Goal: Answer question/provide support: Share knowledge or assist other users

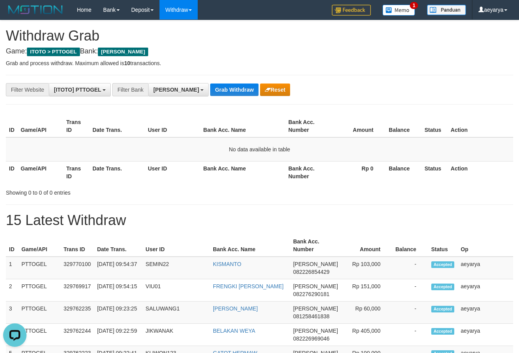
click at [210, 88] on button "Grab Withdraw" at bounding box center [234, 89] width 48 height 12
click at [210, 87] on button "Grab Withdraw" at bounding box center [234, 89] width 48 height 12
click at [210, 88] on button "Grab Withdraw" at bounding box center [234, 89] width 48 height 12
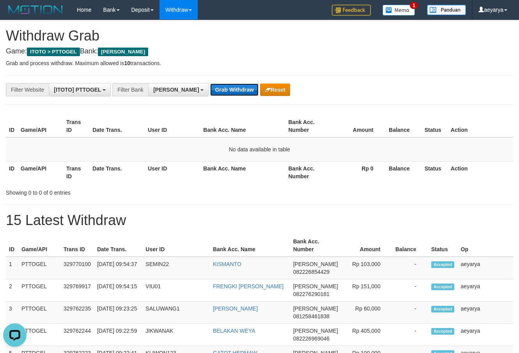
click at [210, 92] on button "Grab Withdraw" at bounding box center [234, 89] width 48 height 12
click at [210, 93] on button "Grab Withdraw" at bounding box center [234, 89] width 48 height 12
click at [210, 92] on button "Grab Withdraw" at bounding box center [234, 89] width 48 height 12
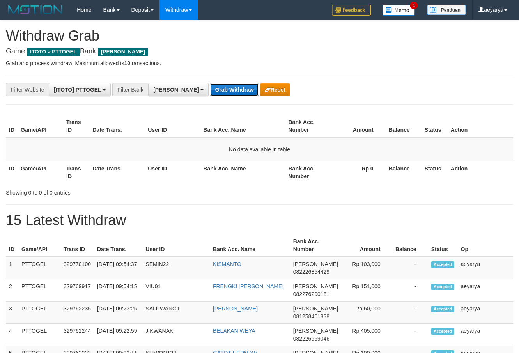
click at [210, 89] on button "Grab Withdraw" at bounding box center [234, 89] width 48 height 12
click at [260, 87] on button "Reset" at bounding box center [275, 89] width 30 height 12
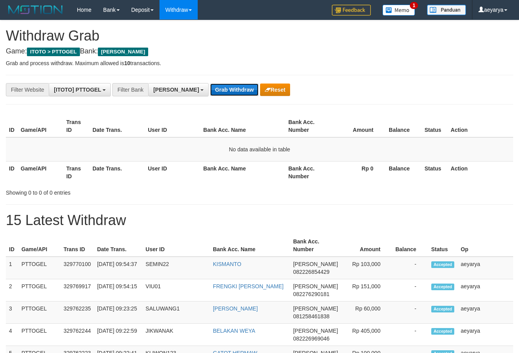
click at [210, 85] on button "Grab Withdraw" at bounding box center [234, 89] width 48 height 12
click at [210, 90] on button "Grab Withdraw" at bounding box center [234, 89] width 48 height 12
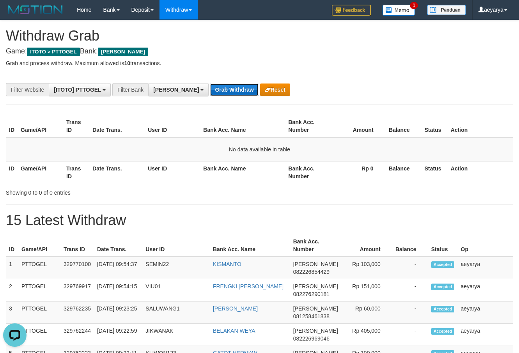
click at [210, 85] on button "Grab Withdraw" at bounding box center [234, 89] width 48 height 12
drag, startPoint x: 197, startPoint y: 90, endPoint x: 194, endPoint y: 99, distance: 9.1
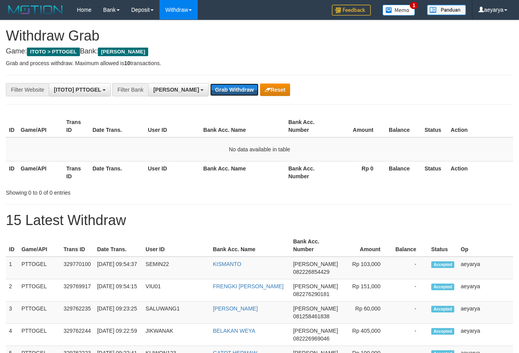
click at [177, 187] on div "Showing 0 to 0 of 0 entries" at bounding box center [108, 191] width 205 height 11
click at [210, 88] on button "Grab Withdraw" at bounding box center [234, 89] width 48 height 12
click at [260, 91] on button "Reset" at bounding box center [275, 89] width 30 height 12
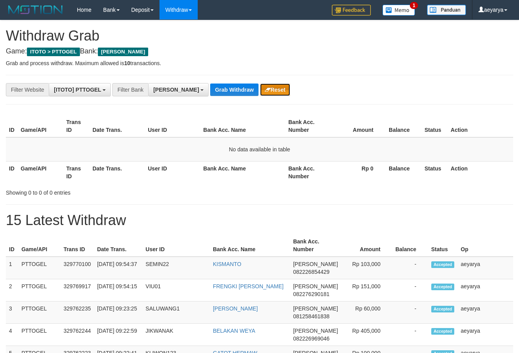
scroll to position [138, 0]
click at [155, 93] on button "[PERSON_NAME]" at bounding box center [178, 89] width 60 height 13
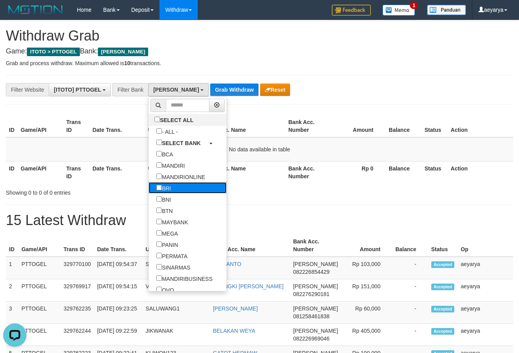
click at [149, 188] on label "BRI" at bounding box center [164, 187] width 30 height 11
select select "***"
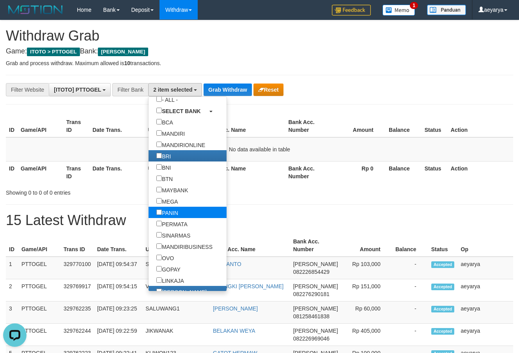
scroll to position [50, 0]
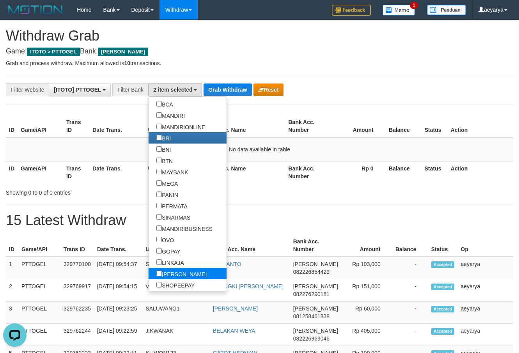
click at [149, 270] on label "[PERSON_NAME]" at bounding box center [182, 273] width 66 height 11
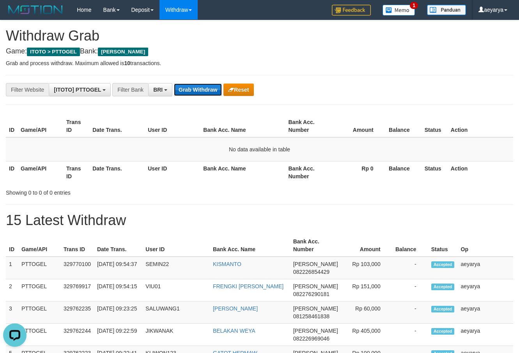
click at [212, 89] on button "Grab Withdraw" at bounding box center [198, 89] width 48 height 12
click at [210, 87] on button "Grab Withdraw" at bounding box center [198, 89] width 48 height 12
click at [210, 86] on button "Grab Withdraw" at bounding box center [198, 89] width 48 height 12
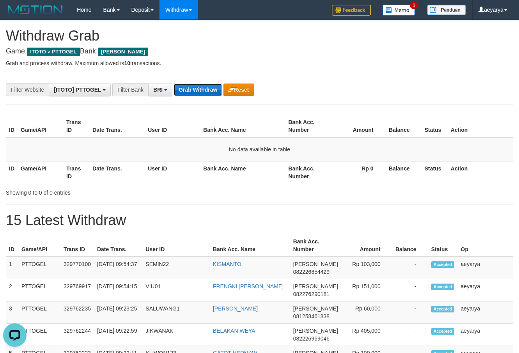
click at [210, 84] on button "Grab Withdraw" at bounding box center [198, 89] width 48 height 12
click at [208, 84] on button "Grab Withdraw" at bounding box center [198, 89] width 48 height 12
click at [244, 95] on button "Reset" at bounding box center [239, 89] width 30 height 12
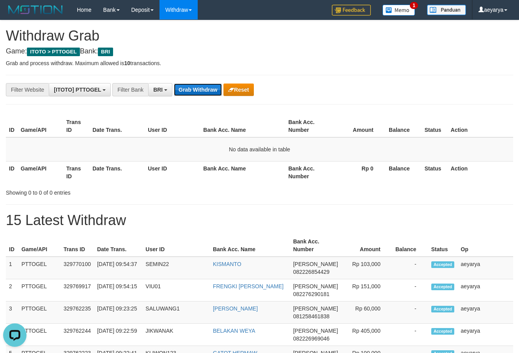
click at [193, 85] on button "Grab Withdraw" at bounding box center [198, 89] width 48 height 12
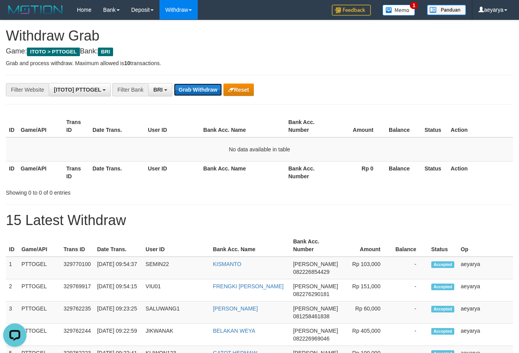
click at [193, 85] on button "Grab Withdraw" at bounding box center [198, 89] width 48 height 12
click at [192, 85] on button "Grab Withdraw" at bounding box center [198, 89] width 48 height 12
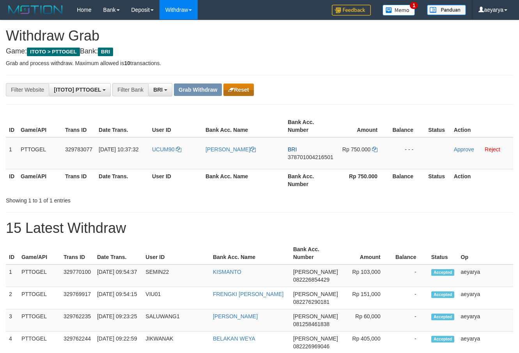
scroll to position [39, 0]
click at [238, 89] on button "Reset" at bounding box center [239, 89] width 30 height 12
click at [250, 89] on button "Reset" at bounding box center [239, 89] width 30 height 12
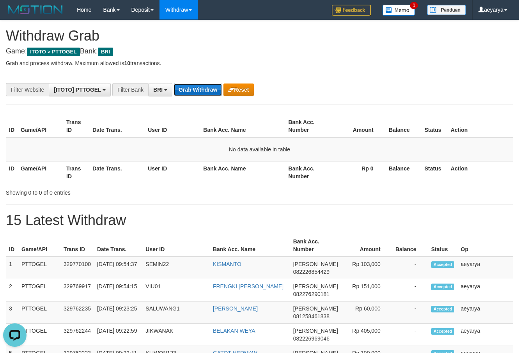
drag, startPoint x: 215, startPoint y: 93, endPoint x: 198, endPoint y: 90, distance: 17.5
click at [215, 93] on button "Grab Withdraw" at bounding box center [198, 89] width 48 height 12
click at [198, 89] on button "Grab Withdraw" at bounding box center [198, 89] width 48 height 12
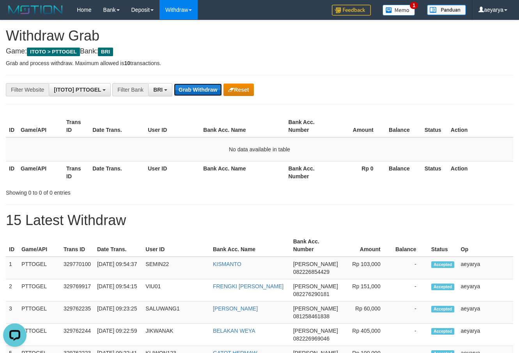
click at [199, 89] on button "Grab Withdraw" at bounding box center [198, 89] width 48 height 12
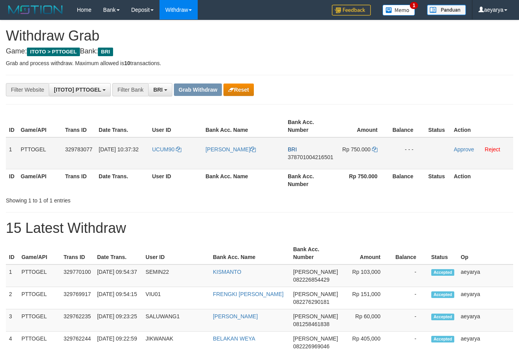
scroll to position [39, 0]
drag, startPoint x: 156, startPoint y: 140, endPoint x: 373, endPoint y: 158, distance: 216.8
click at [373, 158] on tr "1 PTTOGEL 329783077 31/08/2025 10:37:32 UCUM90 IBNU KHABIB MAULANA BRI 37870100…" at bounding box center [259, 153] width 507 height 32
click at [307, 159] on span "378701004216501" at bounding box center [311, 157] width 46 height 6
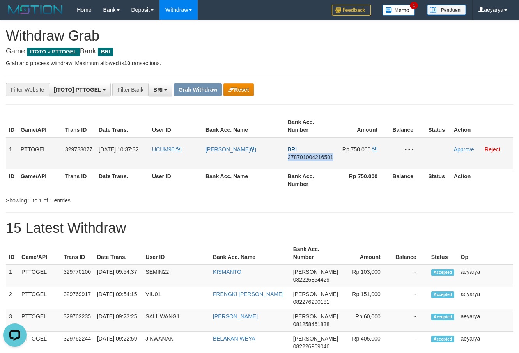
click at [307, 159] on span "378701004216501" at bounding box center [311, 157] width 46 height 6
copy span "378701004216501"
click at [303, 154] on span "378701004216501" at bounding box center [311, 157] width 46 height 6
drag, startPoint x: 303, startPoint y: 154, endPoint x: 299, endPoint y: 158, distance: 5.5
click at [303, 154] on span "378701004216501" at bounding box center [311, 157] width 46 height 6
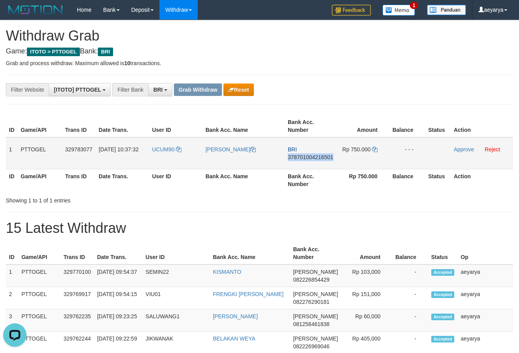
copy span "378701004216501"
click at [299, 158] on span "378701004216501" at bounding box center [311, 157] width 46 height 6
click at [295, 156] on span "378701004216501" at bounding box center [311, 157] width 46 height 6
copy span "378701004216501"
click at [375, 149] on icon at bounding box center [374, 149] width 5 height 5
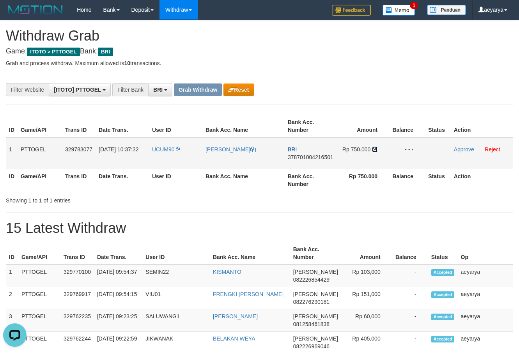
click at [375, 149] on icon at bounding box center [374, 149] width 5 height 5
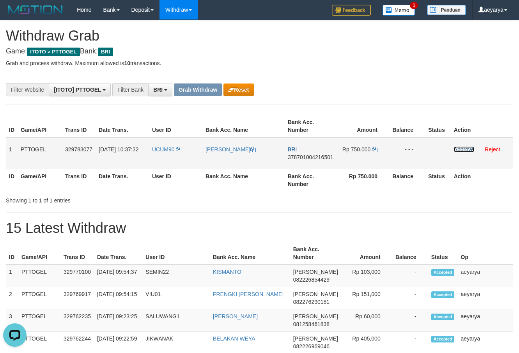
click at [462, 151] on link "Approve" at bounding box center [464, 149] width 20 height 6
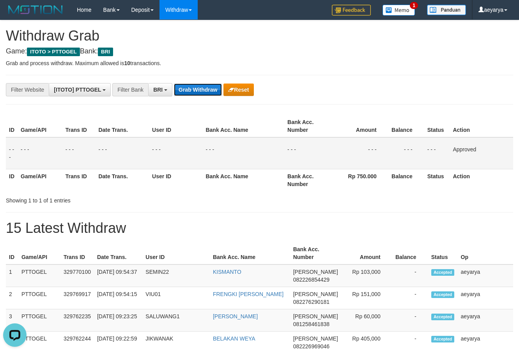
click at [193, 86] on button "Grab Withdraw" at bounding box center [198, 89] width 48 height 12
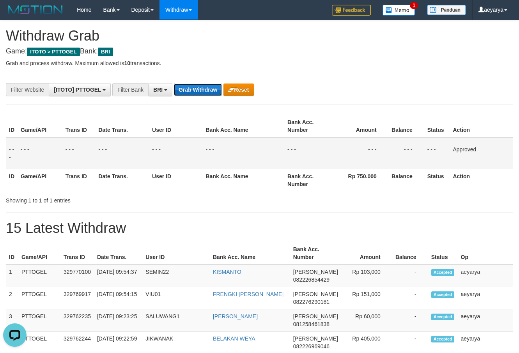
click at [193, 86] on button "Grab Withdraw" at bounding box center [198, 89] width 48 height 12
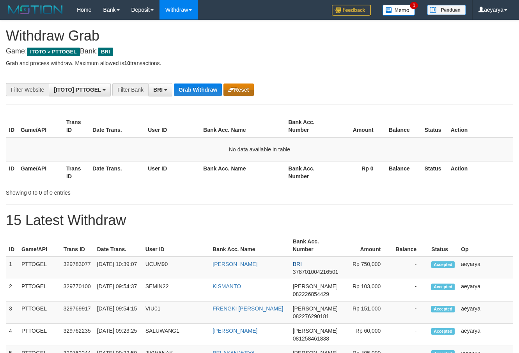
scroll to position [39, 0]
click at [236, 91] on button "Reset" at bounding box center [239, 89] width 30 height 12
click at [193, 89] on button "Grab Withdraw" at bounding box center [198, 89] width 48 height 12
click at [194, 89] on button "Grab Withdraw" at bounding box center [198, 89] width 48 height 12
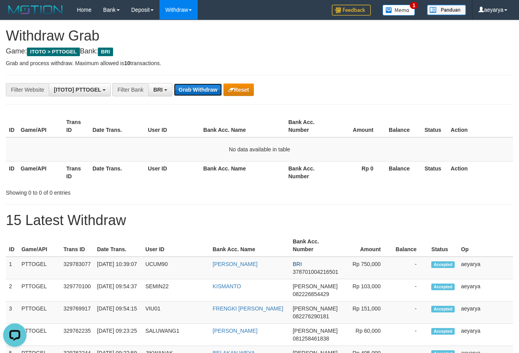
click at [195, 89] on button "Grab Withdraw" at bounding box center [198, 89] width 48 height 12
click at [197, 90] on button "Grab Withdraw" at bounding box center [198, 89] width 48 height 12
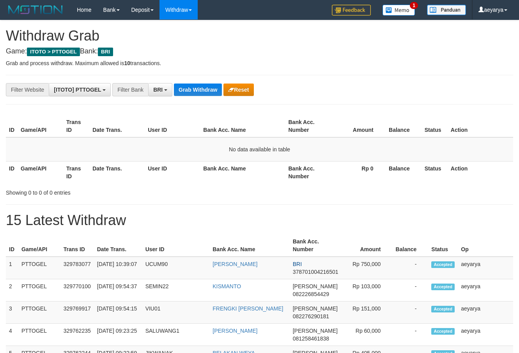
drag, startPoint x: 261, startPoint y: 92, endPoint x: 245, endPoint y: 90, distance: 15.3
click at [259, 92] on div "**********" at bounding box center [216, 89] width 433 height 13
click at [245, 90] on button "Reset" at bounding box center [239, 89] width 30 height 12
click at [204, 86] on button "Grab Withdraw" at bounding box center [198, 89] width 48 height 12
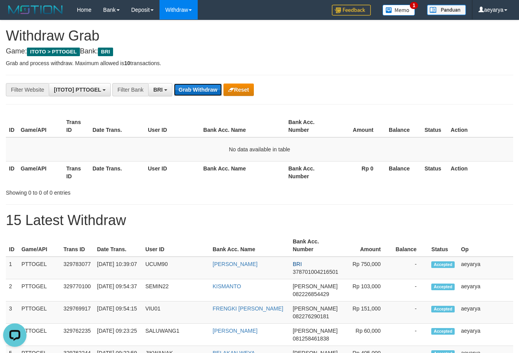
click at [204, 86] on button "Grab Withdraw" at bounding box center [198, 89] width 48 height 12
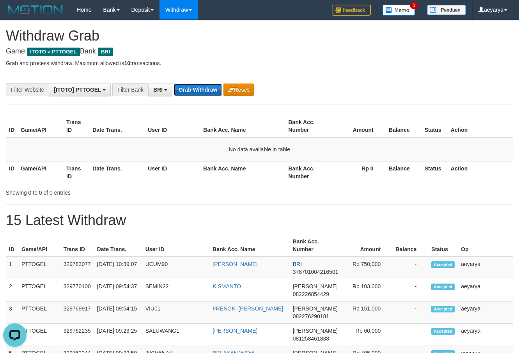
click at [202, 85] on button "Grab Withdraw" at bounding box center [198, 89] width 48 height 12
click at [247, 85] on button "Reset" at bounding box center [239, 89] width 30 height 12
click at [200, 94] on button "Grab Withdraw" at bounding box center [198, 89] width 48 height 12
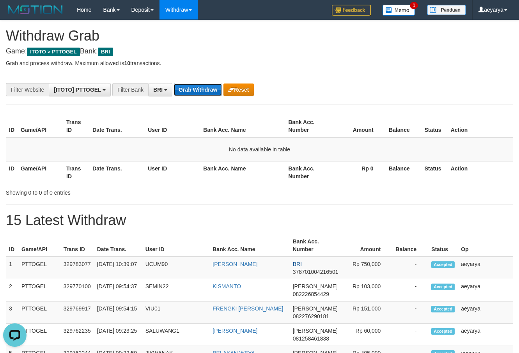
click at [200, 94] on button "Grab Withdraw" at bounding box center [198, 89] width 48 height 12
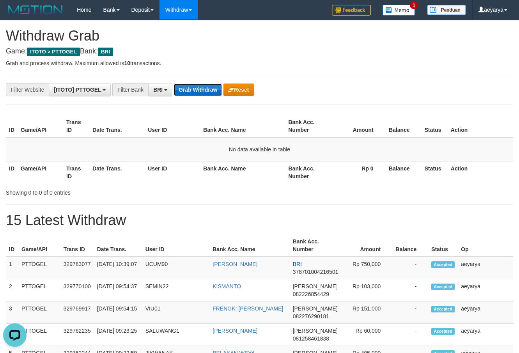
click at [200, 94] on button "Grab Withdraw" at bounding box center [198, 89] width 48 height 12
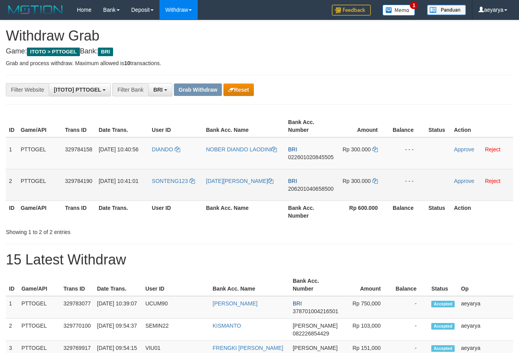
scroll to position [39, 0]
drag, startPoint x: 298, startPoint y: 172, endPoint x: 352, endPoint y: 181, distance: 55.0
click at [352, 181] on tbody "1 PTTOGEL 329784158 31/08/2025 10:40:56 DIANDO NOBER DIANDO LAODINI BRI 0226010…" at bounding box center [259, 169] width 507 height 64
drag, startPoint x: 165, startPoint y: 144, endPoint x: 353, endPoint y: 180, distance: 191.7
click at [353, 180] on tbody "1 PTTOGEL 329784158 31/08/2025 10:40:56 DIANDO NOBER DIANDO LAODINI BRI 0226010…" at bounding box center [259, 169] width 507 height 64
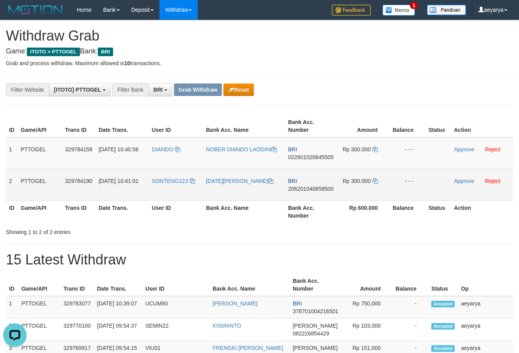
scroll to position [0, 0]
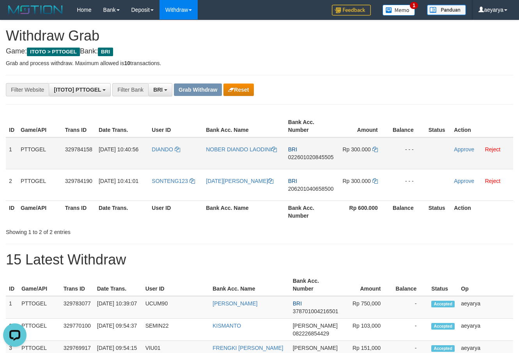
click at [307, 161] on td "BRI 022601020845505" at bounding box center [311, 153] width 52 height 32
click at [309, 156] on span "022601020845505" at bounding box center [311, 157] width 46 height 6
copy span "022601020845505"
click at [295, 159] on span "022601020845505" at bounding box center [311, 157] width 46 height 6
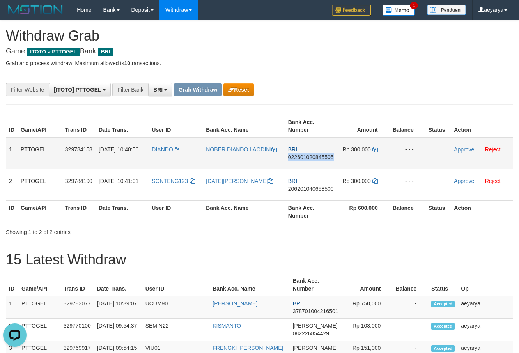
click at [295, 159] on span "022601020845505" at bounding box center [311, 157] width 46 height 6
copy span "022601020845505"
drag, startPoint x: 374, startPoint y: 156, endPoint x: 374, endPoint y: 149, distance: 6.6
click at [374, 154] on td "Rp 300.000" at bounding box center [363, 153] width 53 height 32
click at [374, 149] on icon at bounding box center [375, 149] width 5 height 5
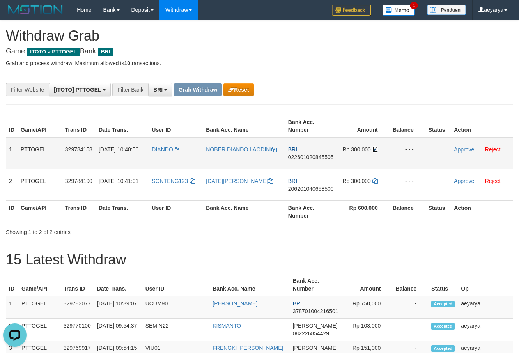
click at [374, 148] on icon at bounding box center [375, 149] width 5 height 5
click at [374, 147] on icon at bounding box center [375, 149] width 5 height 5
drag, startPoint x: 374, startPoint y: 147, endPoint x: 4, endPoint y: 229, distance: 378.2
click at [374, 147] on icon at bounding box center [375, 149] width 5 height 5
click at [461, 151] on link "Approve" at bounding box center [464, 149] width 20 height 6
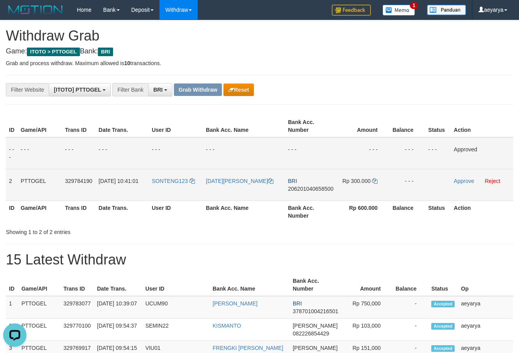
click at [305, 189] on span "206201040658500" at bounding box center [311, 189] width 46 height 6
copy span "206201040658500"
click at [295, 187] on span "206201040658500" at bounding box center [311, 189] width 46 height 6
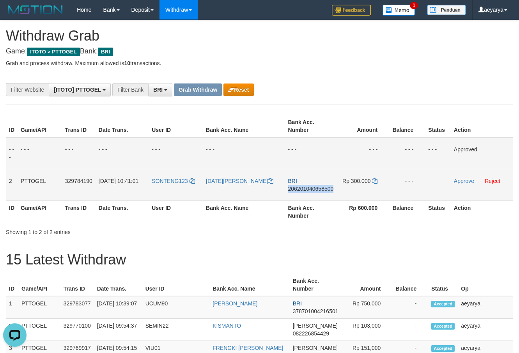
copy span "206201040658500"
click at [374, 183] on link at bounding box center [374, 181] width 5 height 6
click at [374, 183] on icon at bounding box center [374, 180] width 5 height 5
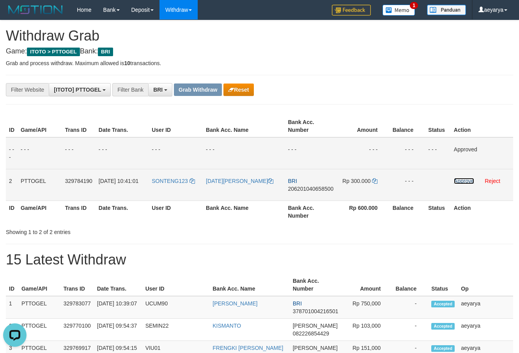
click at [462, 179] on link "Approve" at bounding box center [464, 181] width 20 height 6
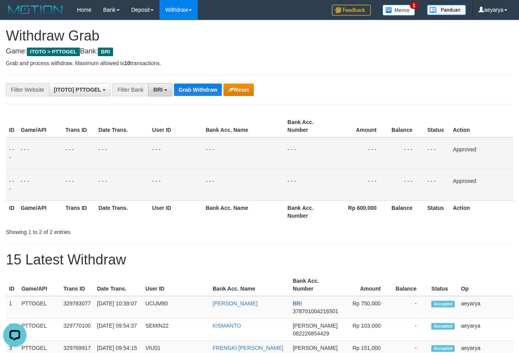
click at [167, 92] on button "BRI" at bounding box center [160, 89] width 24 height 13
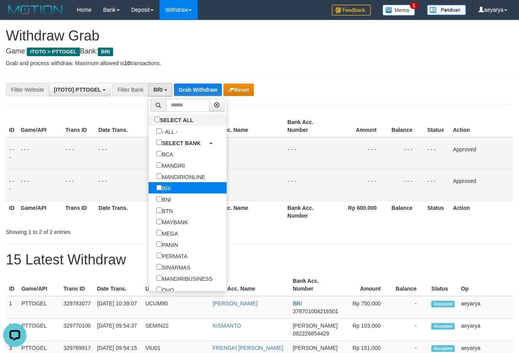
click at [149, 190] on label "BRI" at bounding box center [164, 187] width 30 height 11
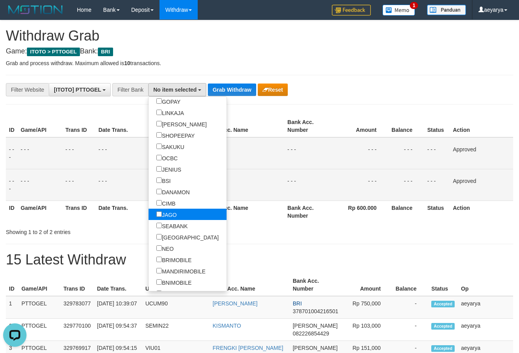
scroll to position [100, 0]
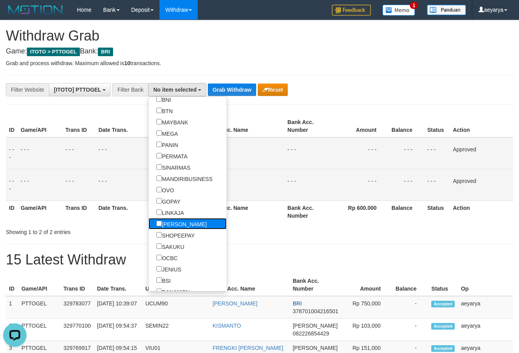
click at [149, 224] on label "[PERSON_NAME]" at bounding box center [182, 223] width 66 height 11
select select "****"
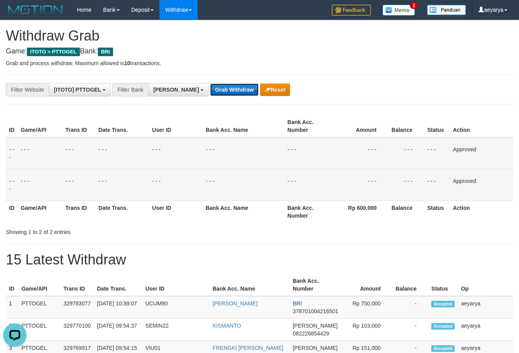
click at [210, 86] on button "Grab Withdraw" at bounding box center [234, 89] width 48 height 12
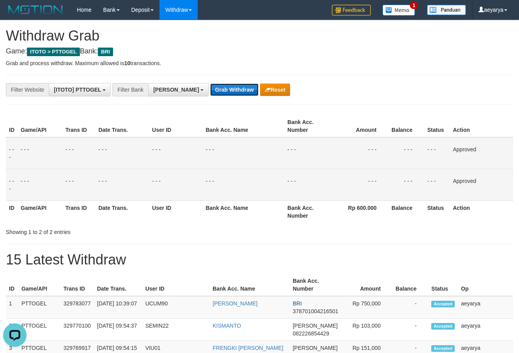
click at [210, 86] on button "Grab Withdraw" at bounding box center [234, 89] width 48 height 12
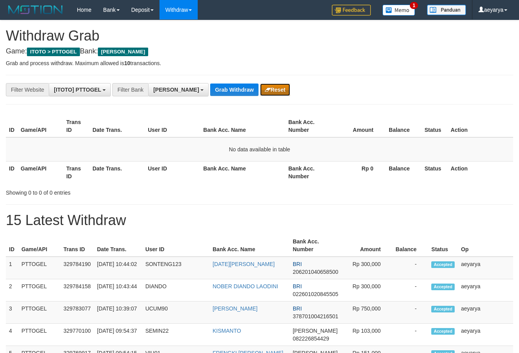
scroll to position [138, 0]
click at [260, 92] on button "Reset" at bounding box center [275, 89] width 30 height 12
click at [210, 88] on button "Grab Withdraw" at bounding box center [234, 89] width 48 height 12
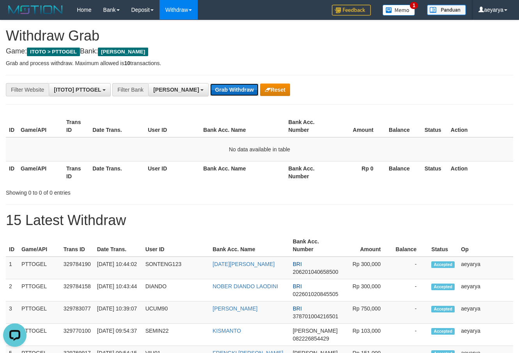
click at [210, 88] on button "Grab Withdraw" at bounding box center [234, 89] width 48 height 12
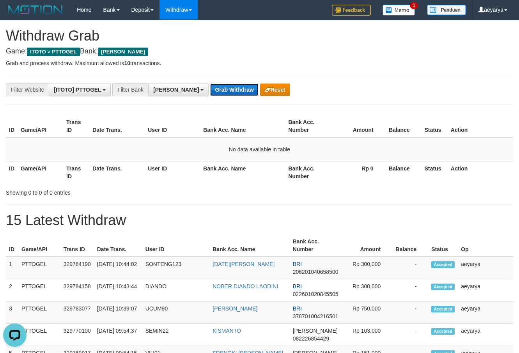
click at [210, 88] on button "Grab Withdraw" at bounding box center [234, 89] width 48 height 12
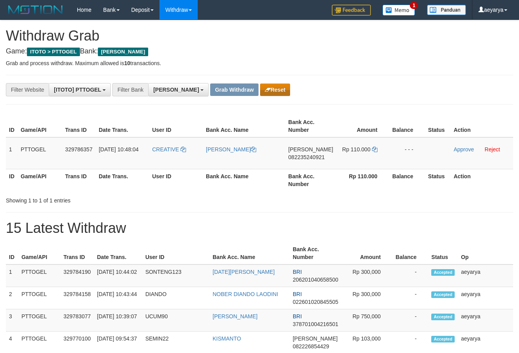
scroll to position [138, 0]
click at [260, 89] on button "Reset" at bounding box center [275, 89] width 30 height 12
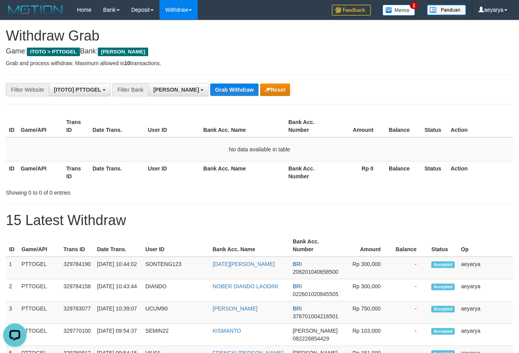
click at [210, 89] on button "Grab Withdraw" at bounding box center [234, 89] width 48 height 12
click at [210, 88] on button "Grab Withdraw" at bounding box center [234, 89] width 48 height 12
click at [179, 86] on div "**********" at bounding box center [216, 89] width 433 height 13
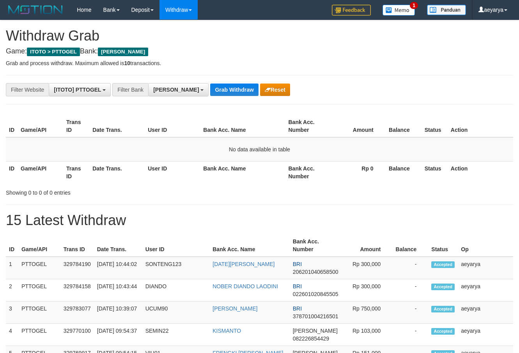
click at [165, 92] on span "[PERSON_NAME]" at bounding box center [176, 90] width 46 height 6
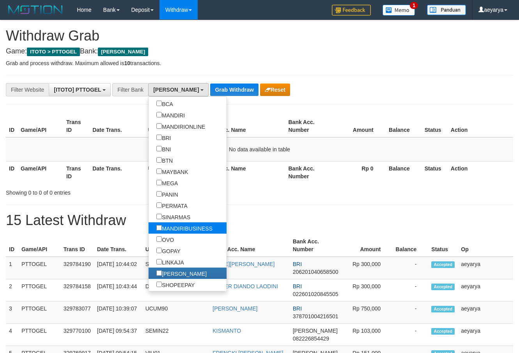
scroll to position [100, 0]
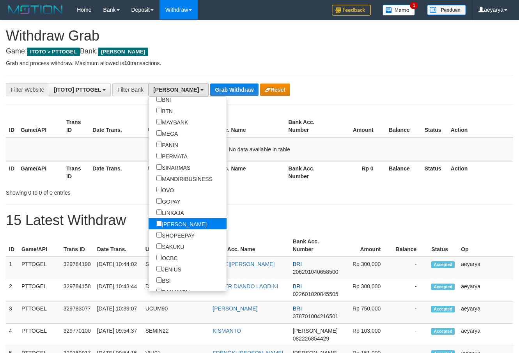
click at [149, 223] on label "[PERSON_NAME]" at bounding box center [182, 223] width 66 height 11
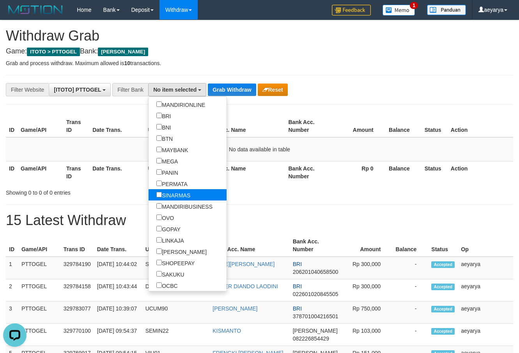
scroll to position [0, 0]
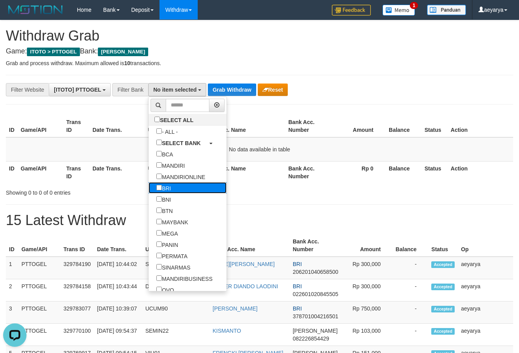
click at [149, 186] on label "BRI" at bounding box center [164, 187] width 30 height 11
select select "***"
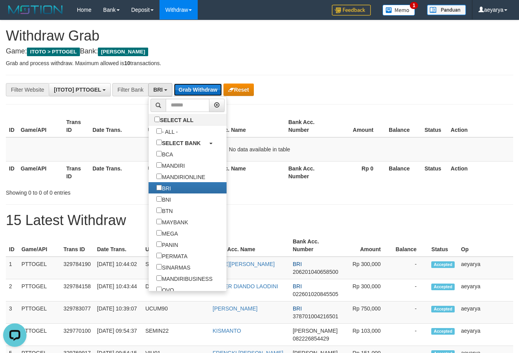
click at [194, 88] on button "Grab Withdraw" at bounding box center [198, 89] width 48 height 12
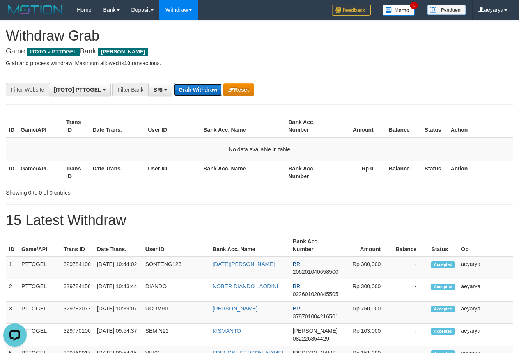
click at [194, 88] on button "Grab Withdraw" at bounding box center [198, 89] width 48 height 12
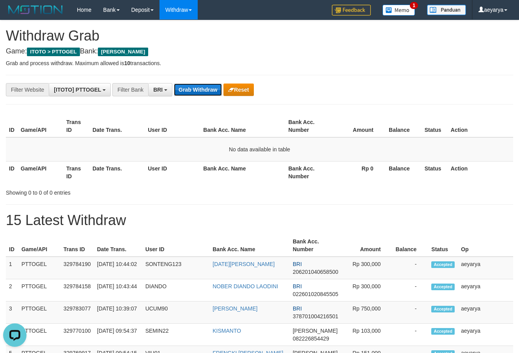
click at [194, 88] on button "Grab Withdraw" at bounding box center [198, 89] width 48 height 12
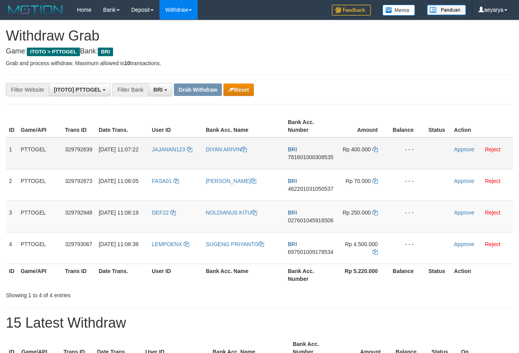
scroll to position [39, 0]
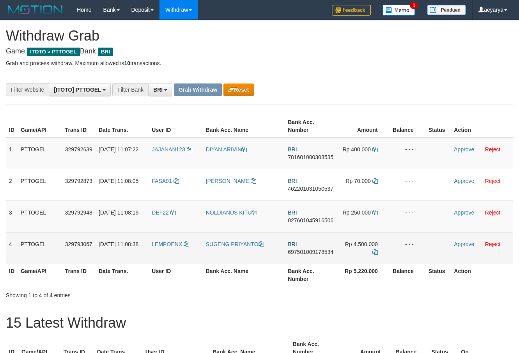
drag, startPoint x: 173, startPoint y: 141, endPoint x: 351, endPoint y: 235, distance: 201.5
click at [351, 235] on tbody "1 PTTOGEL 329792639 31/08/2025 11:07:22 JAJANAN123 DIYAN ARIVIN BRI 78160100030…" at bounding box center [259, 200] width 507 height 127
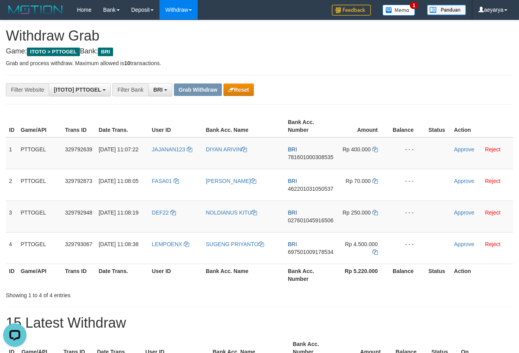
scroll to position [0, 0]
click at [296, 156] on span "781601000308535" at bounding box center [311, 157] width 46 height 6
copy span "781601000308535"
click at [303, 156] on span "781601000308535" at bounding box center [311, 157] width 46 height 6
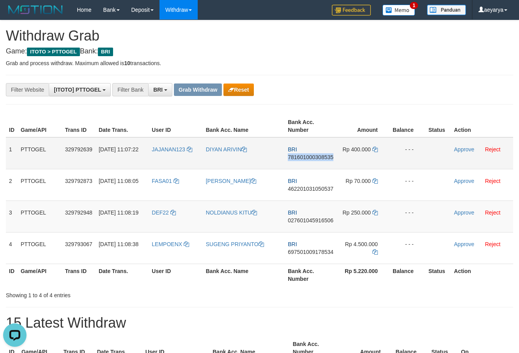
click at [303, 156] on span "781601000308535" at bounding box center [311, 157] width 46 height 6
copy span "781601000308535"
click at [299, 156] on span "781601000308535" at bounding box center [311, 157] width 46 height 6
copy span "781601000308535"
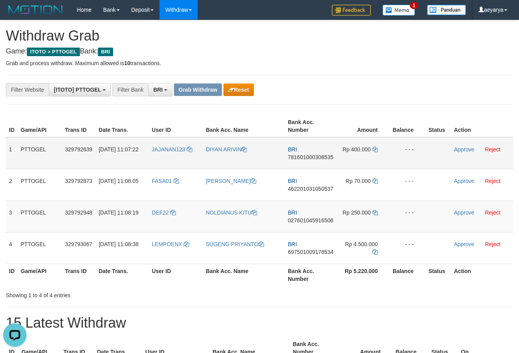
click at [300, 156] on span "781601000308535" at bounding box center [311, 157] width 46 height 6
copy span "781601000308535"
click at [369, 152] on span "Rp 400.000" at bounding box center [356, 149] width 28 height 6
click at [381, 151] on td "Rp 400.000" at bounding box center [363, 153] width 53 height 32
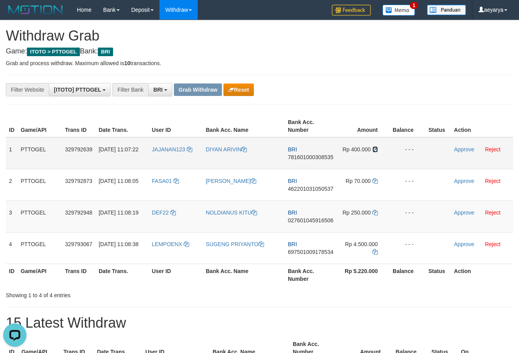
click at [373, 151] on icon at bounding box center [375, 149] width 5 height 5
click at [466, 148] on link "Approve" at bounding box center [464, 149] width 20 height 6
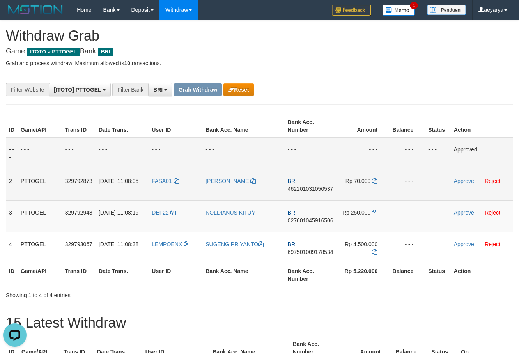
click at [313, 185] on td "BRI 462201031050537" at bounding box center [311, 185] width 52 height 32
click at [300, 192] on td "BRI 462201031050537" at bounding box center [311, 185] width 52 height 32
click at [316, 180] on td "BRI 462201031050537" at bounding box center [311, 185] width 52 height 32
click at [304, 186] on span "462201031050537" at bounding box center [311, 189] width 46 height 6
click at [301, 187] on span "462201031050537" at bounding box center [311, 189] width 46 height 6
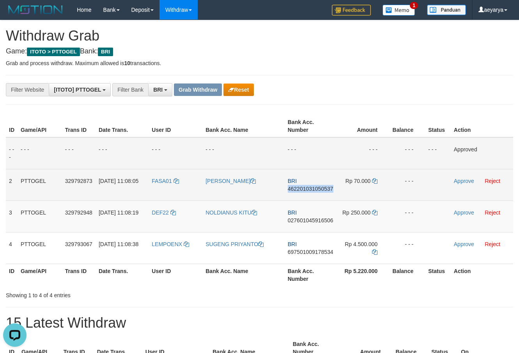
click at [301, 187] on span "462201031050537" at bounding box center [311, 189] width 46 height 6
copy span "462201031050537"
click at [295, 189] on span "462201031050537" at bounding box center [311, 189] width 46 height 6
copy span "462201031050537"
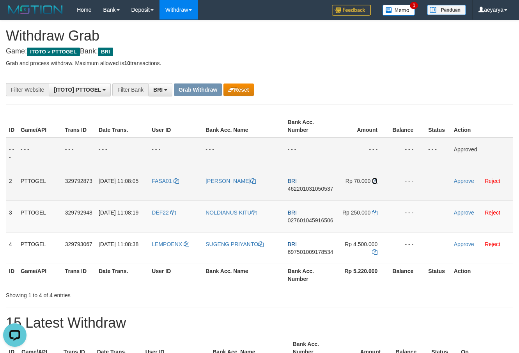
click at [374, 181] on icon at bounding box center [374, 180] width 5 height 5
click at [469, 183] on link "Approve" at bounding box center [464, 181] width 20 height 6
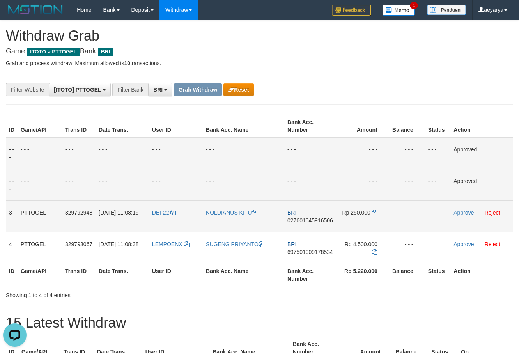
click at [311, 222] on span "027601045916506" at bounding box center [310, 220] width 46 height 6
copy span "027601045916506"
click at [301, 220] on span "027601045916506" at bounding box center [310, 220] width 46 height 6
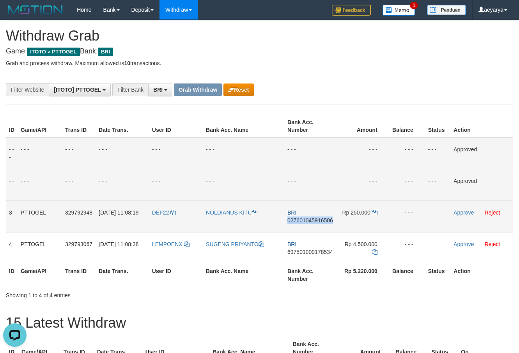
copy span "027601045916506"
click at [372, 209] on td "Rp 250.000" at bounding box center [362, 216] width 53 height 32
click at [377, 214] on icon at bounding box center [374, 212] width 5 height 5
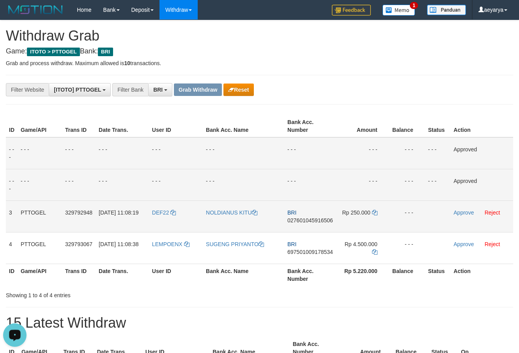
click at [462, 216] on td "Approve Reject" at bounding box center [482, 216] width 63 height 32
click at [463, 213] on link "Approve" at bounding box center [464, 212] width 20 height 6
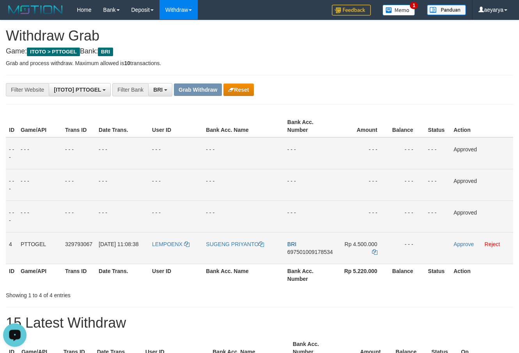
click at [303, 251] on span "697501009178534" at bounding box center [310, 252] width 46 height 6
drag, startPoint x: 303, startPoint y: 251, endPoint x: 299, endPoint y: 250, distance: 3.9
click at [303, 251] on span "697501009178534" at bounding box center [310, 252] width 46 height 6
copy span "697501009178534"
click at [299, 250] on span "697501009178534" at bounding box center [310, 252] width 46 height 6
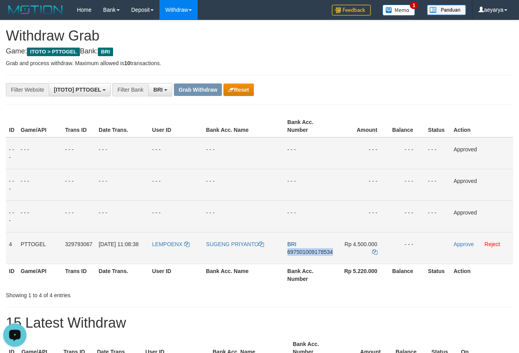
click at [299, 250] on span "697501009178534" at bounding box center [310, 252] width 46 height 6
copy span "697501009178534"
click at [374, 252] on icon at bounding box center [374, 251] width 5 height 5
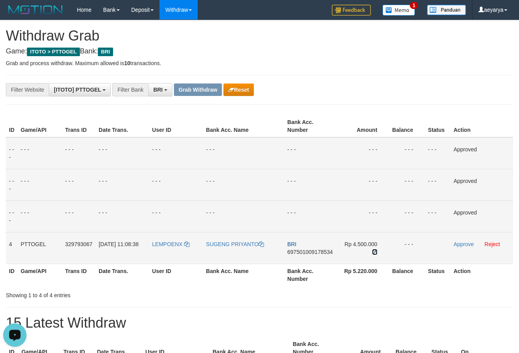
click at [374, 252] on icon at bounding box center [374, 251] width 5 height 5
drag, startPoint x: 374, startPoint y: 252, endPoint x: 364, endPoint y: 248, distance: 11.2
click at [374, 252] on icon at bounding box center [374, 251] width 5 height 5
click at [460, 241] on link "Approve" at bounding box center [464, 244] width 20 height 6
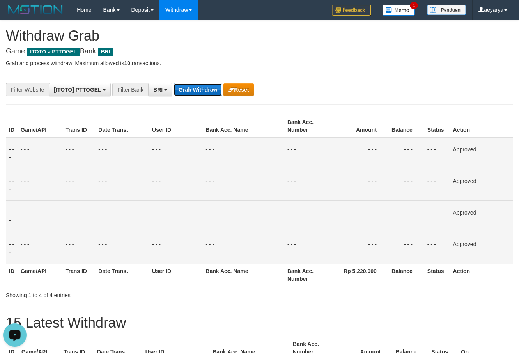
click at [197, 93] on button "Grab Withdraw" at bounding box center [198, 89] width 48 height 12
click at [197, 92] on button "Grab Withdraw" at bounding box center [198, 89] width 48 height 12
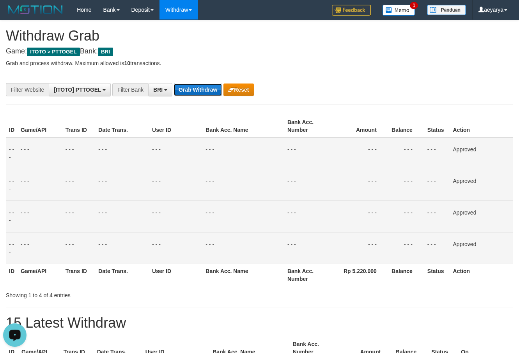
click at [197, 92] on button "Grab Withdraw" at bounding box center [198, 89] width 48 height 12
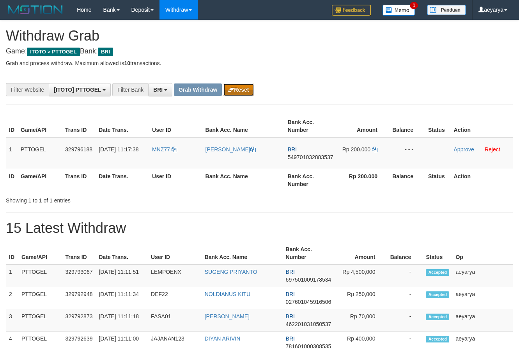
click at [235, 89] on button "Reset" at bounding box center [239, 89] width 30 height 12
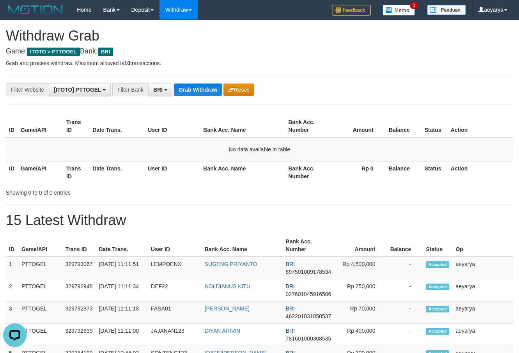
click at [181, 84] on button "Grab Withdraw" at bounding box center [198, 89] width 48 height 12
click at [193, 88] on button "Grab Withdraw" at bounding box center [198, 89] width 48 height 12
click at [193, 89] on button "Grab Withdraw" at bounding box center [198, 89] width 48 height 12
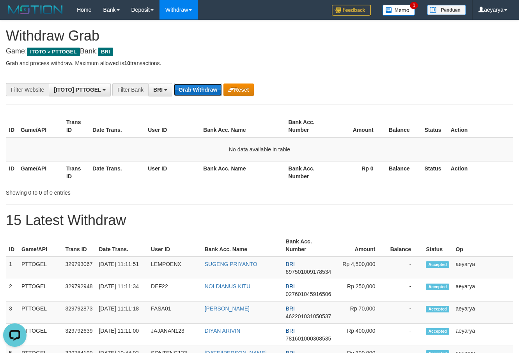
click at [193, 89] on button "Grab Withdraw" at bounding box center [198, 89] width 48 height 12
click at [193, 88] on button "Grab Withdraw" at bounding box center [198, 89] width 48 height 12
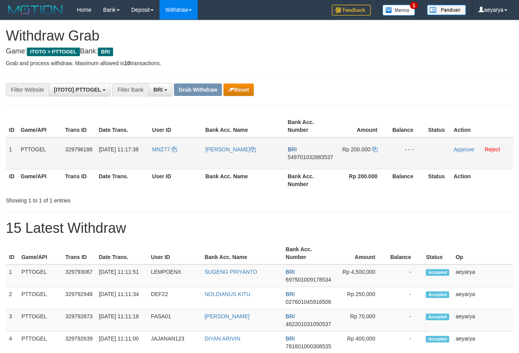
scroll to position [39, 0]
click at [243, 90] on button "Reset" at bounding box center [239, 89] width 30 height 12
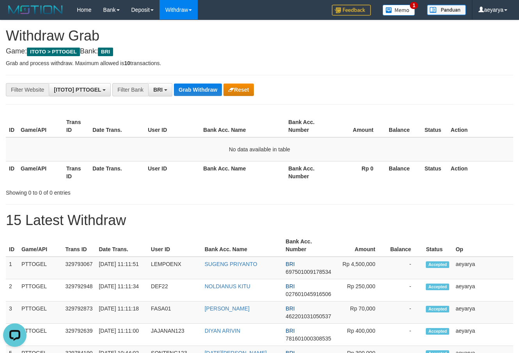
drag, startPoint x: 364, startPoint y: 231, endPoint x: 252, endPoint y: 133, distance: 148.2
click at [239, 86] on button "Reset" at bounding box center [239, 89] width 30 height 12
click at [197, 90] on button "Grab Withdraw" at bounding box center [198, 89] width 48 height 12
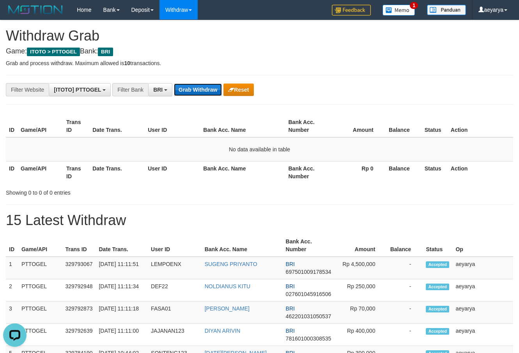
click at [197, 90] on button "Grab Withdraw" at bounding box center [198, 89] width 48 height 12
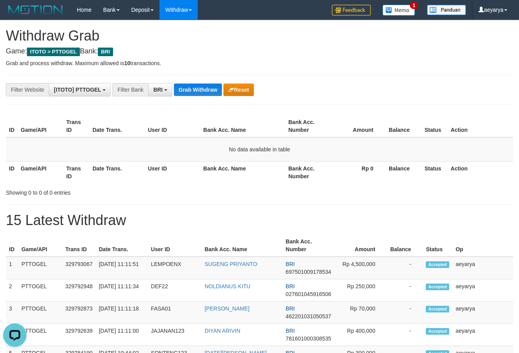
click at [195, 83] on div "**********" at bounding box center [216, 89] width 433 height 13
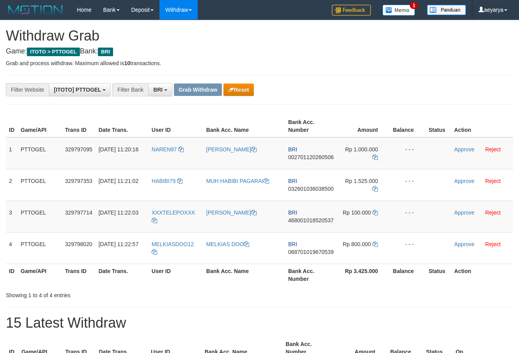
scroll to position [39, 0]
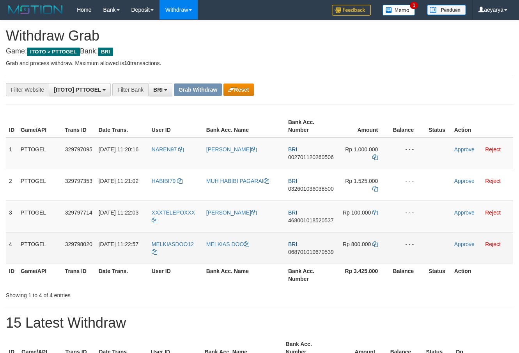
drag, startPoint x: 175, startPoint y: 145, endPoint x: 323, endPoint y: 228, distance: 170.3
click at [362, 254] on tbody "1 PTTOGEL 329797095 31/08/2025 11:20:16 NAREN97 MOHAMAD NAREN LAHMUDA BRI 00270…" at bounding box center [259, 200] width 507 height 127
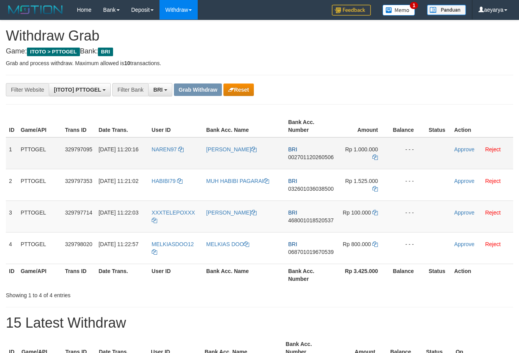
click at [295, 155] on span "002701120260506" at bounding box center [311, 157] width 46 height 6
copy span "002701120260506"
click at [377, 158] on icon at bounding box center [375, 156] width 5 height 5
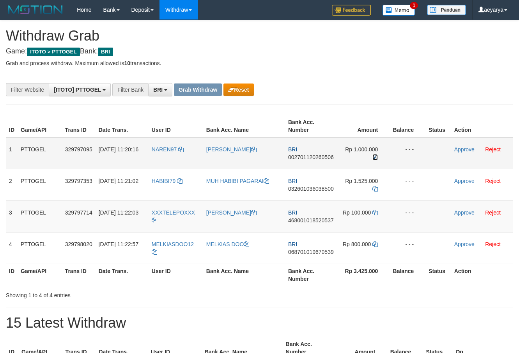
click at [377, 158] on icon at bounding box center [375, 156] width 5 height 5
click at [463, 147] on link "Approve" at bounding box center [464, 149] width 20 height 6
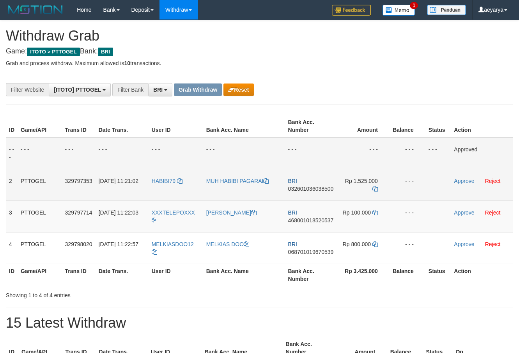
click at [317, 190] on span "032601036038500" at bounding box center [311, 189] width 46 height 6
copy span "032601036038500"
click at [376, 187] on icon at bounding box center [375, 188] width 5 height 5
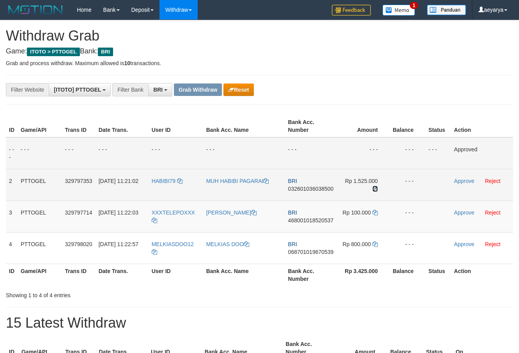
click at [376, 187] on icon at bounding box center [375, 188] width 5 height 5
click at [465, 182] on link "Approve" at bounding box center [464, 181] width 20 height 6
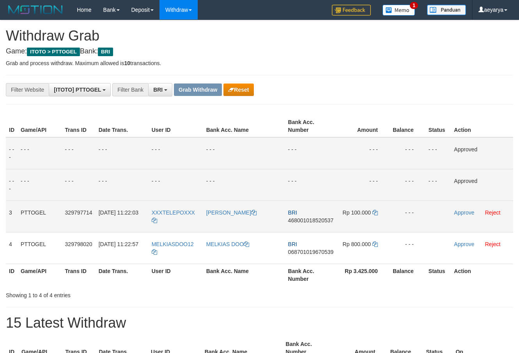
click at [314, 221] on span "468001018520537" at bounding box center [311, 220] width 46 height 6
drag, startPoint x: 314, startPoint y: 221, endPoint x: 305, endPoint y: 220, distance: 9.1
click at [314, 221] on span "468001018520537" at bounding box center [311, 220] width 46 height 6
copy span "468001018520537"
click at [305, 220] on span "468001018520537" at bounding box center [311, 220] width 46 height 6
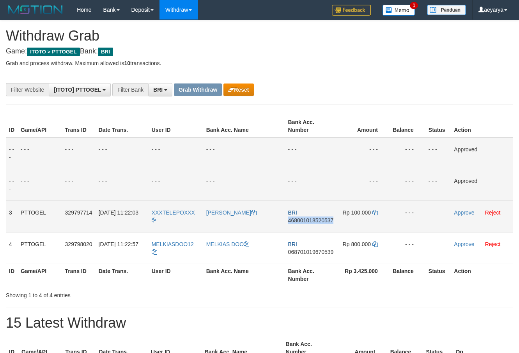
click at [305, 220] on span "468001018520537" at bounding box center [311, 220] width 46 height 6
copy span "468001018520537"
click at [377, 216] on td "Rp 100.000" at bounding box center [363, 216] width 53 height 32
click at [376, 213] on icon at bounding box center [375, 212] width 5 height 5
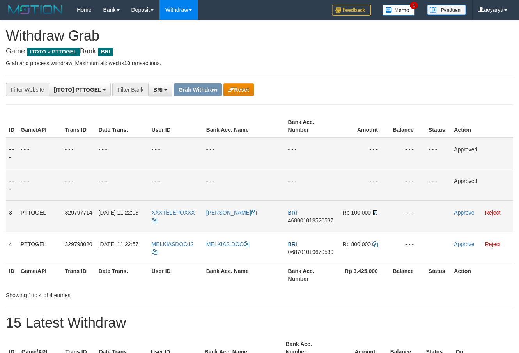
click at [376, 213] on icon at bounding box center [375, 212] width 5 height 5
click at [463, 211] on link "Approve" at bounding box center [464, 212] width 20 height 6
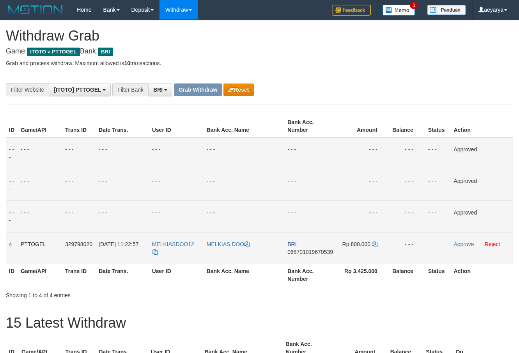
click at [308, 250] on span "068701019670539" at bounding box center [310, 252] width 46 height 6
click at [307, 250] on span "068701019670539" at bounding box center [310, 252] width 46 height 6
copy span "068701019670539"
click at [294, 252] on span "068701019670539" at bounding box center [310, 252] width 46 height 6
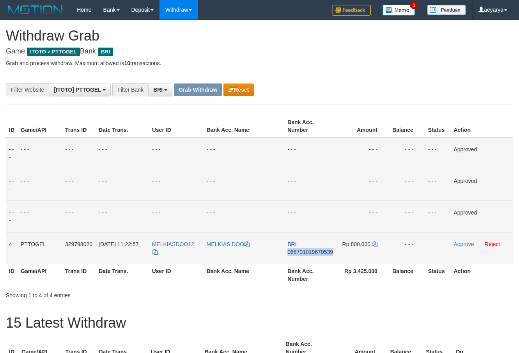
copy span "068701019670539"
click at [375, 245] on icon at bounding box center [374, 243] width 5 height 5
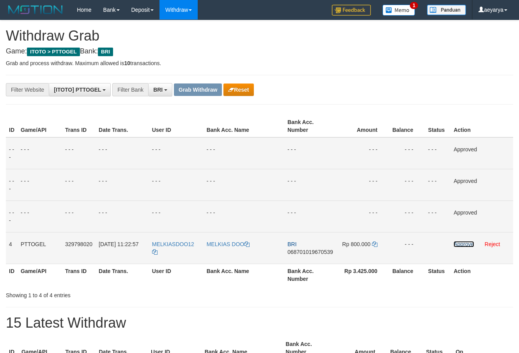
click at [468, 243] on link "Approve" at bounding box center [464, 244] width 20 height 6
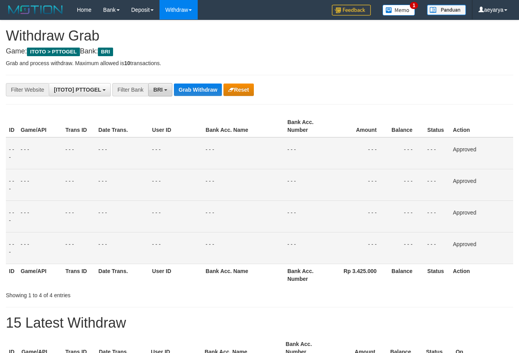
click at [161, 90] on span "BRI" at bounding box center [157, 90] width 9 height 6
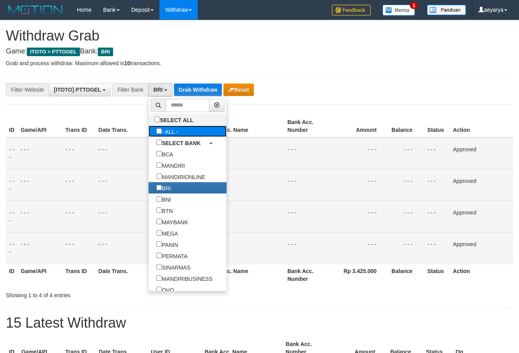
click at [149, 133] on label "- ALL -" at bounding box center [167, 131] width 37 height 11
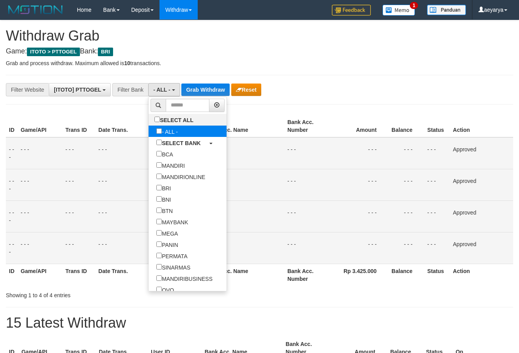
scroll to position [8, 0]
click at [149, 129] on label "- ALL -" at bounding box center [167, 131] width 37 height 11
select select "***"
click at [149, 118] on label "SELECT ALL" at bounding box center [175, 119] width 53 height 11
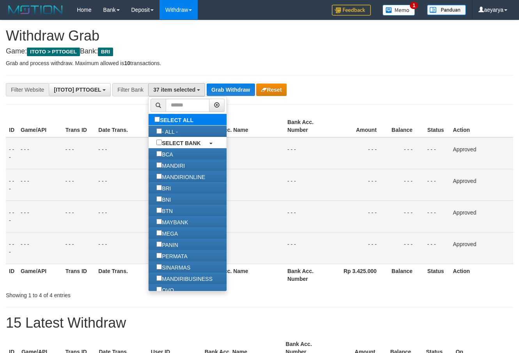
scroll to position [302, 0]
click at [228, 85] on button "Grab Withdraw" at bounding box center [231, 89] width 48 height 12
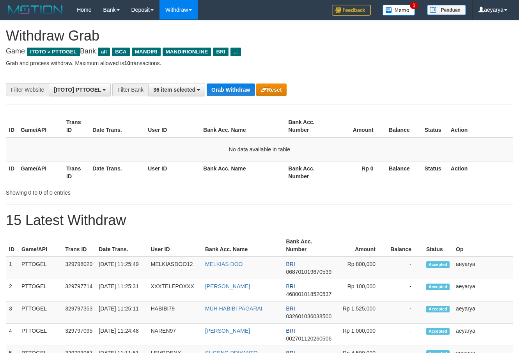
scroll to position [15, 0]
click at [184, 86] on button "36 item selected" at bounding box center [176, 89] width 57 height 13
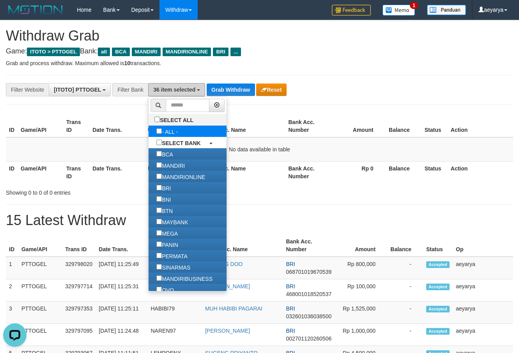
scroll to position [0, 0]
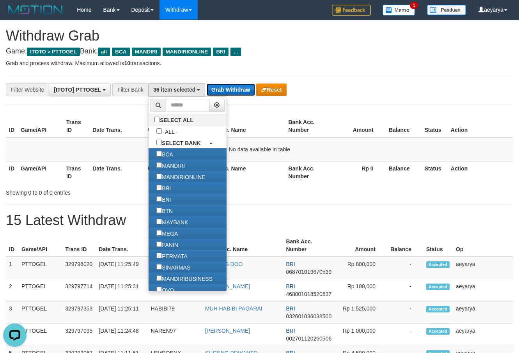
click at [230, 87] on button "Grab Withdraw" at bounding box center [231, 89] width 48 height 12
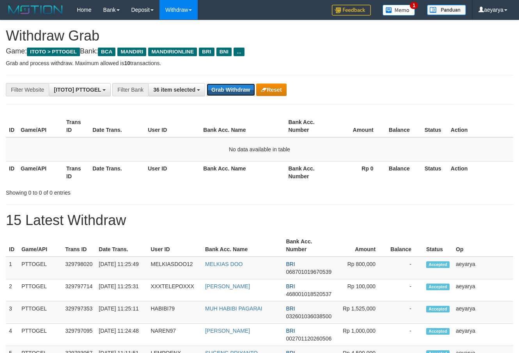
drag, startPoint x: 0, startPoint y: 0, endPoint x: 229, endPoint y: 86, distance: 245.0
click at [229, 86] on button "Grab Withdraw" at bounding box center [231, 89] width 48 height 12
click at [181, 87] on span "36 item selected" at bounding box center [174, 90] width 42 height 6
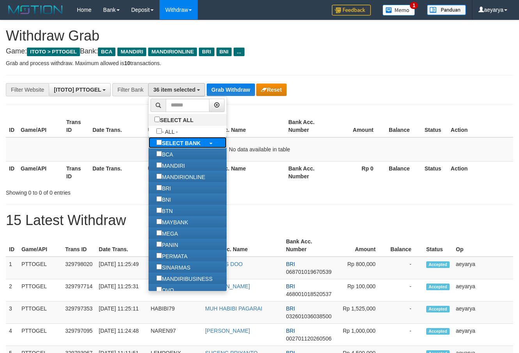
click at [162, 142] on b "SELECT BANK" at bounding box center [181, 143] width 39 height 6
select select
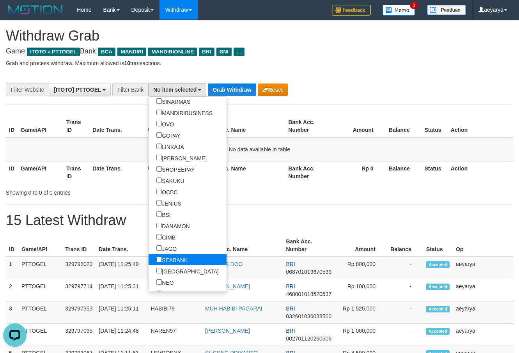
scroll to position [165, 0]
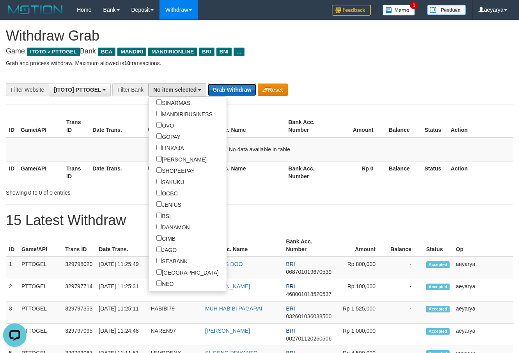
click at [234, 92] on button "Grab Withdraw" at bounding box center [232, 89] width 48 height 12
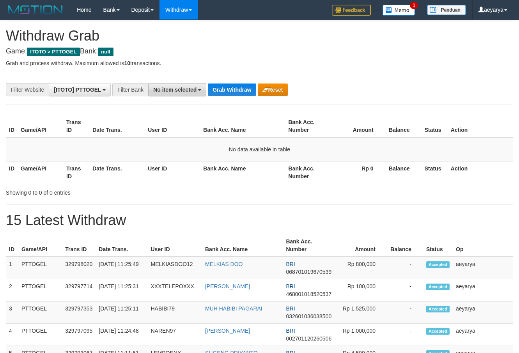
scroll to position [7, 0]
click at [153, 89] on button "No item selected" at bounding box center [177, 89] width 58 height 13
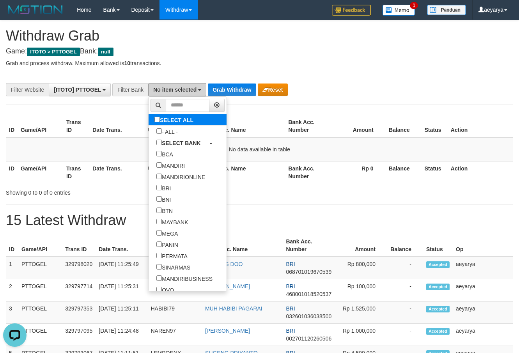
scroll to position [0, 0]
click at [149, 123] on label "SELECT ALL" at bounding box center [175, 119] width 53 height 11
select select "***"
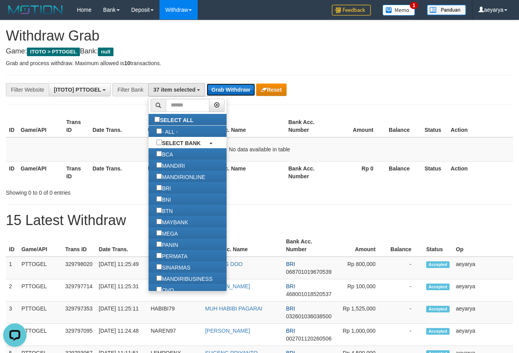
click at [241, 89] on button "Grab Withdraw" at bounding box center [231, 89] width 48 height 12
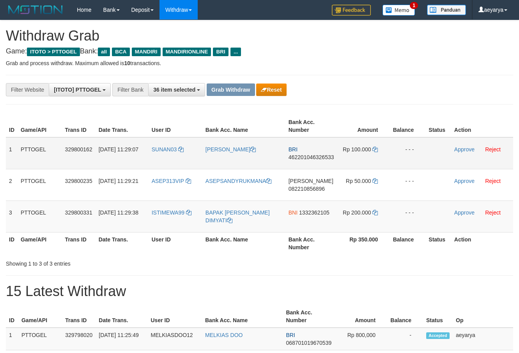
scroll to position [15, 0]
click at [271, 91] on button "Reset" at bounding box center [271, 89] width 30 height 12
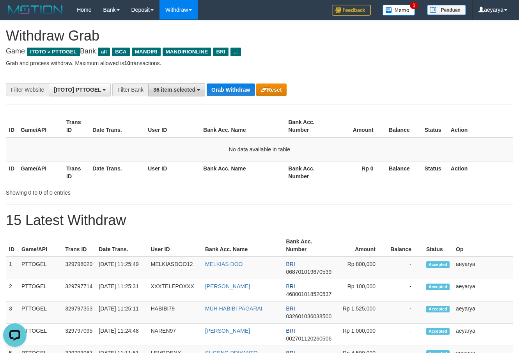
click at [179, 94] on button "36 item selected" at bounding box center [176, 89] width 57 height 13
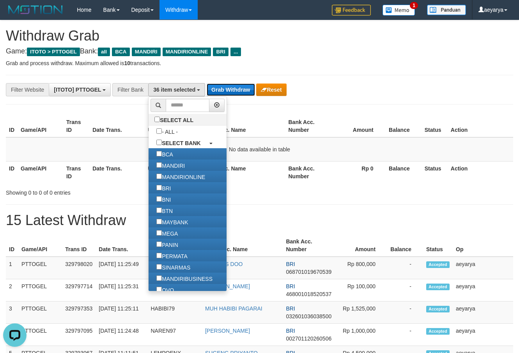
click at [247, 87] on button "Grab Withdraw" at bounding box center [231, 89] width 48 height 12
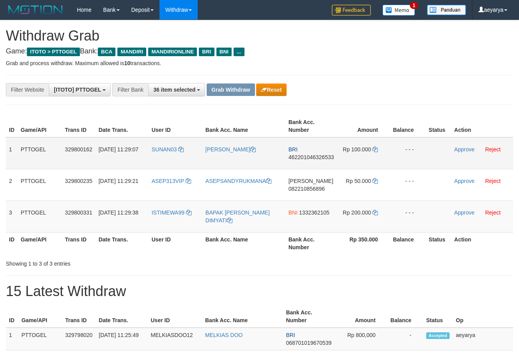
scroll to position [15, 0]
click at [275, 90] on button "Reset" at bounding box center [271, 89] width 30 height 12
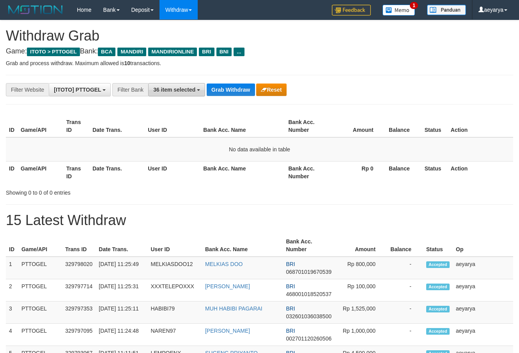
scroll to position [15, 0]
click at [176, 85] on button "36 item selected" at bounding box center [176, 89] width 57 height 13
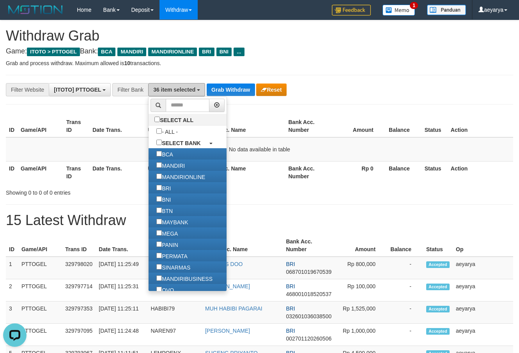
scroll to position [0, 0]
click at [162, 145] on b "SELECT BANK" at bounding box center [181, 143] width 39 height 6
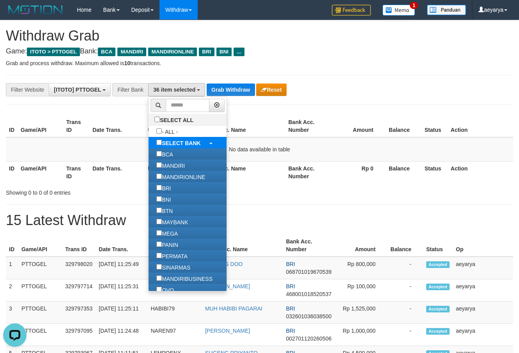
select select
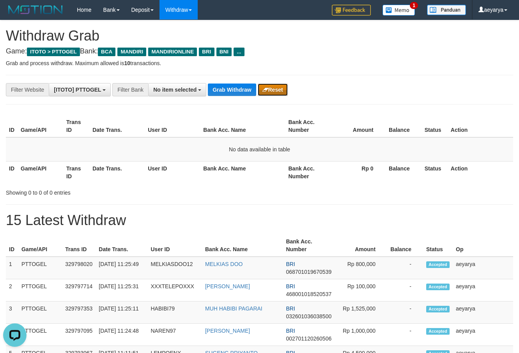
click at [268, 92] on button "Reset" at bounding box center [273, 89] width 30 height 12
click at [169, 90] on span "36 item selected" at bounding box center [174, 90] width 42 height 6
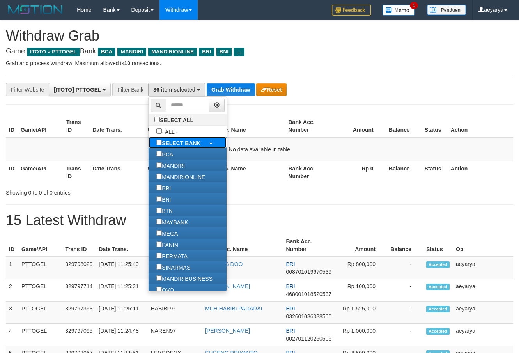
click at [162, 141] on b "SELECT BANK" at bounding box center [181, 143] width 39 height 6
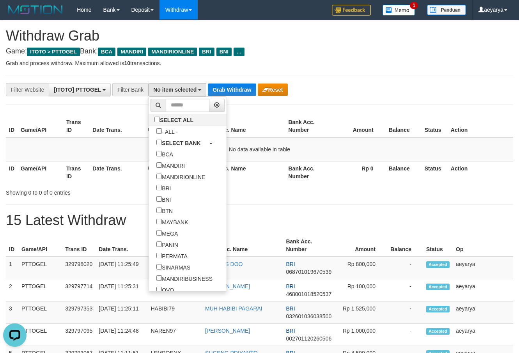
scroll to position [0, 0]
click at [370, 88] on div "**********" at bounding box center [216, 89] width 433 height 13
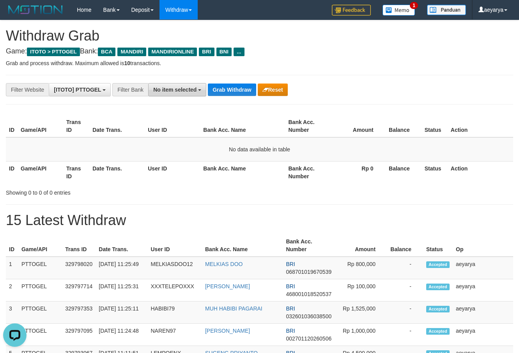
click at [179, 89] on span "No item selected" at bounding box center [174, 90] width 43 height 6
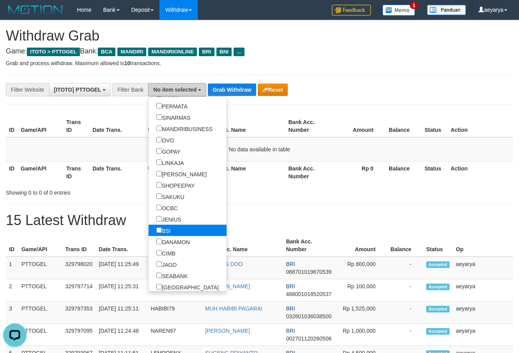
scroll to position [200, 0]
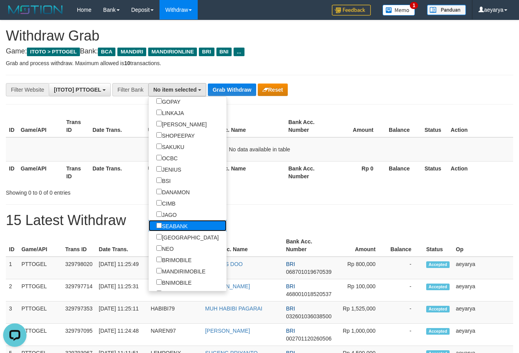
click at [149, 229] on label "SEABANK" at bounding box center [172, 225] width 47 height 11
select select "*******"
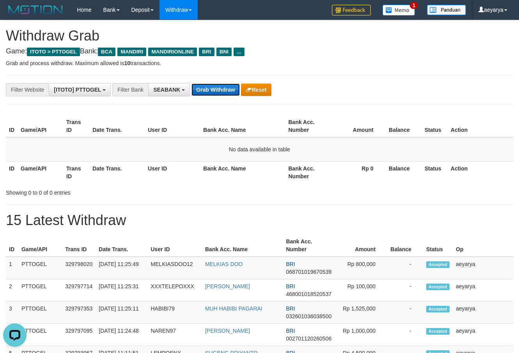
click at [226, 86] on button "Grab Withdraw" at bounding box center [216, 89] width 48 height 12
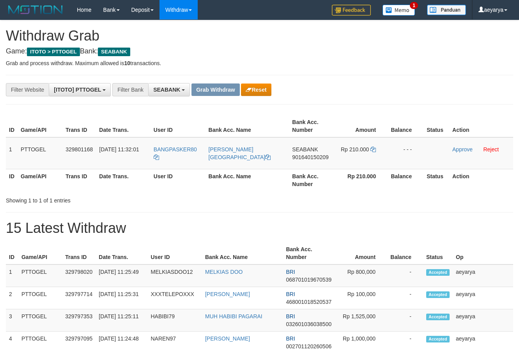
scroll to position [211, 0]
drag, startPoint x: 170, startPoint y: 140, endPoint x: 355, endPoint y: 152, distance: 186.0
click at [355, 152] on tr "1 PTTOGEL 329801168 [DATE] 11:32:01 BANGPASKER80 [PERSON_NAME][GEOGRAPHIC_DATA]…" at bounding box center [259, 153] width 507 height 32
click at [307, 160] on span "901640150209" at bounding box center [310, 157] width 36 height 6
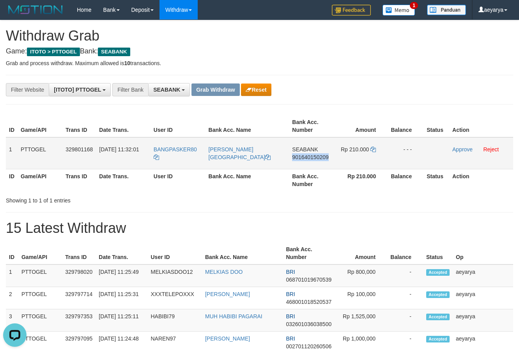
click at [307, 160] on span "901640150209" at bounding box center [310, 157] width 36 height 6
copy span "901640150209"
drag, startPoint x: 367, startPoint y: 149, endPoint x: 383, endPoint y: 152, distance: 16.3
click at [369, 149] on span "Rp 210.000" at bounding box center [355, 149] width 28 height 6
drag, startPoint x: 377, startPoint y: 150, endPoint x: 366, endPoint y: 151, distance: 11.4
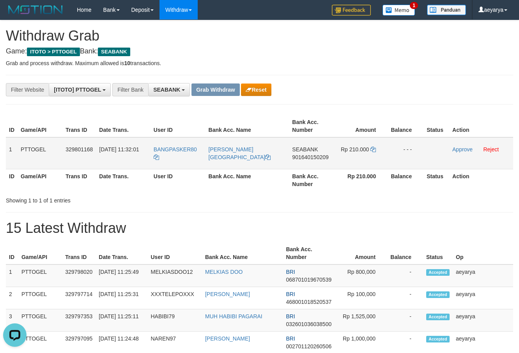
click at [374, 150] on td "Rp 210.000" at bounding box center [360, 153] width 53 height 32
click at [375, 150] on icon at bounding box center [373, 149] width 5 height 5
click at [376, 150] on icon at bounding box center [373, 149] width 5 height 5
click at [462, 149] on link "Approve" at bounding box center [462, 149] width 20 height 6
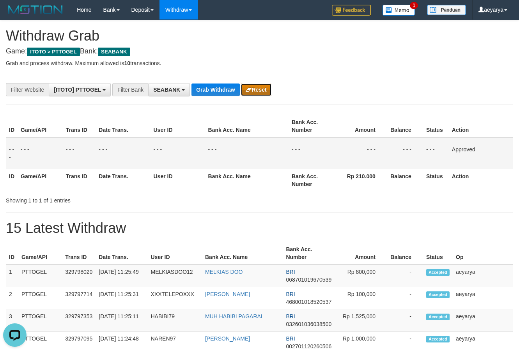
click at [265, 84] on button "Reset" at bounding box center [256, 89] width 30 height 12
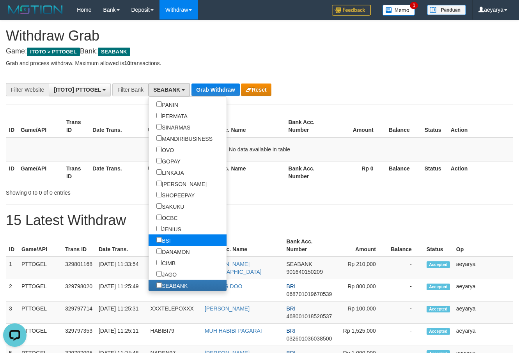
scroll to position [150, 0]
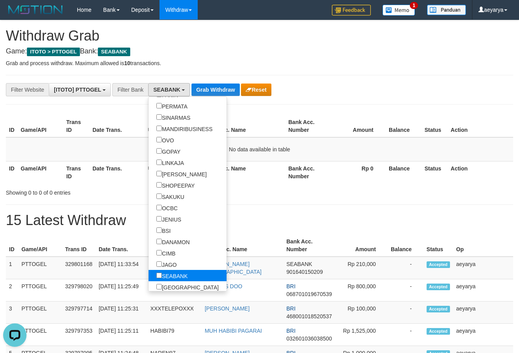
click at [149, 273] on label "SEABANK" at bounding box center [172, 275] width 47 height 11
select select
click at [284, 188] on div "Showing 0 to 0 of 0 entries" at bounding box center [259, 191] width 519 height 11
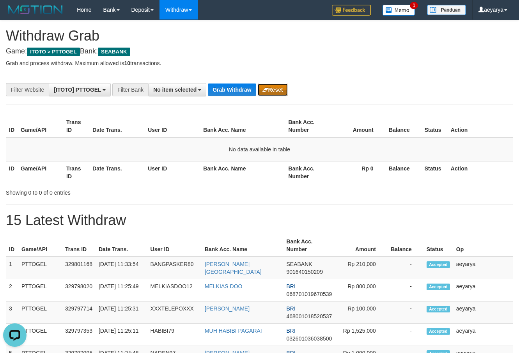
click at [278, 87] on button "Reset" at bounding box center [273, 89] width 30 height 12
click at [259, 90] on button "Reset" at bounding box center [256, 89] width 30 height 12
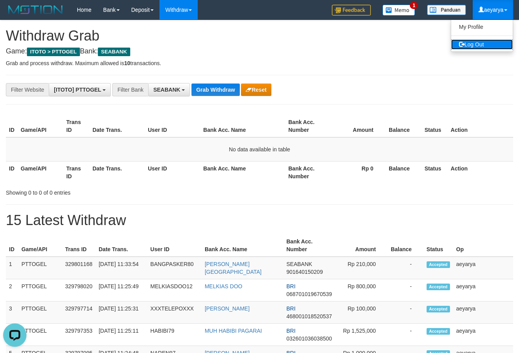
click at [481, 46] on link "Log Out" at bounding box center [482, 44] width 62 height 10
